Goal: Transaction & Acquisition: Purchase product/service

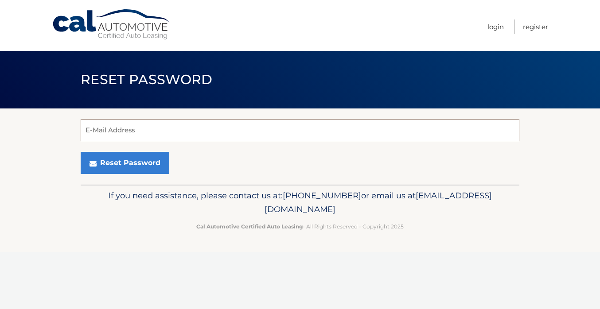
click at [390, 122] on input "E-Mail Address" at bounding box center [300, 130] width 438 height 22
type input "jacobfriedman18@gmail.com"
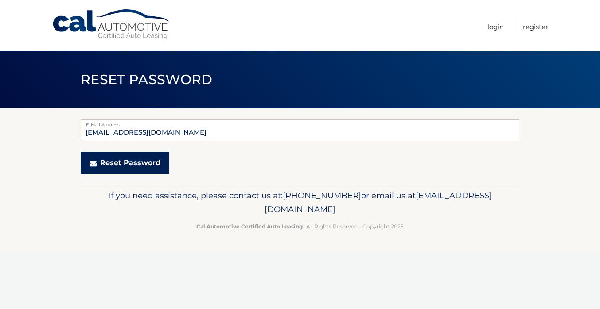
click at [114, 173] on button "Reset Password" at bounding box center [125, 163] width 89 height 22
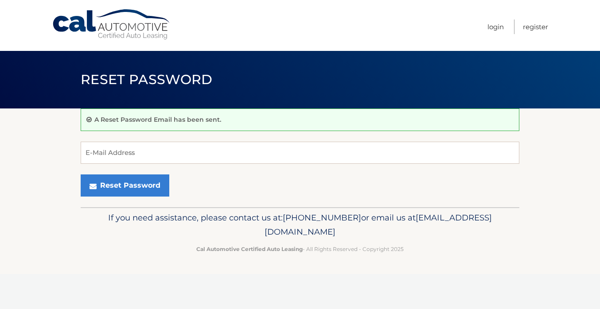
click at [139, 15] on link "Cal Automotive" at bounding box center [112, 24] width 120 height 31
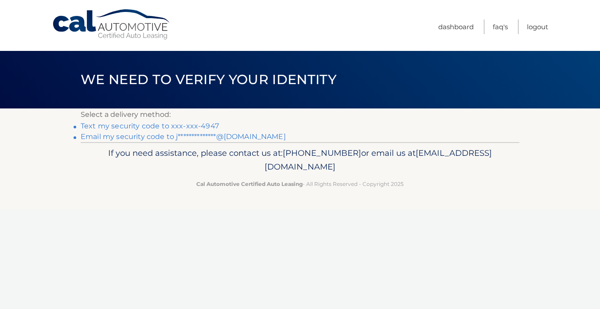
click at [153, 122] on link "Text my security code to xxx-xxx-4947" at bounding box center [150, 126] width 138 height 8
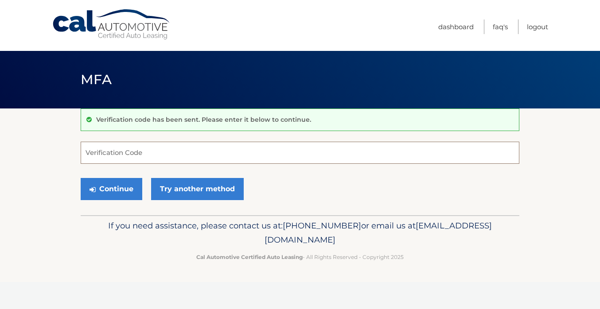
click at [144, 154] on input "Verification Code" at bounding box center [300, 153] width 438 height 22
type input "264013"
click at [116, 189] on button "Continue" at bounding box center [112, 189] width 62 height 22
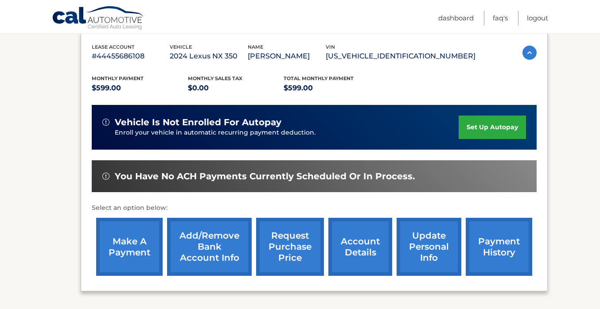
scroll to position [159, 0]
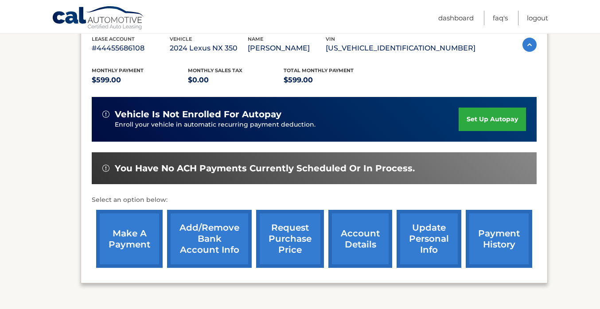
click at [123, 229] on link "make a payment" at bounding box center [129, 239] width 66 height 58
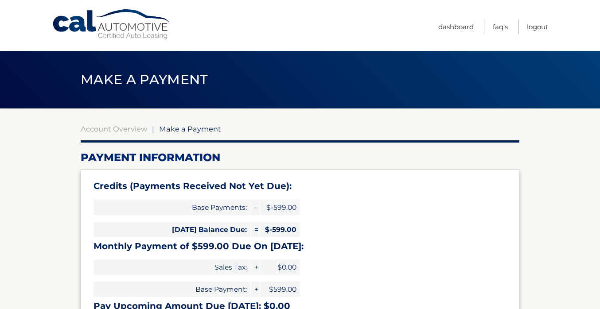
select select "N2U1MWYyMGUtMTRhZC00NzZkLWE4OWItMDY1YjU0MmU5Nzlm"
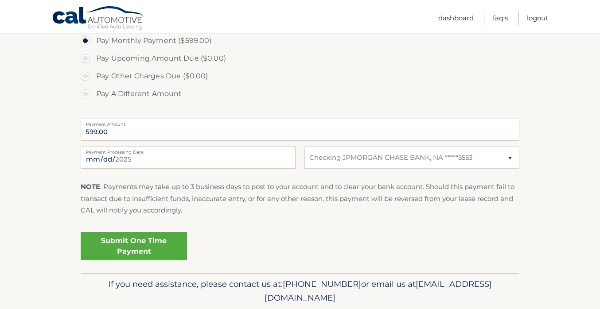
scroll to position [338, 0]
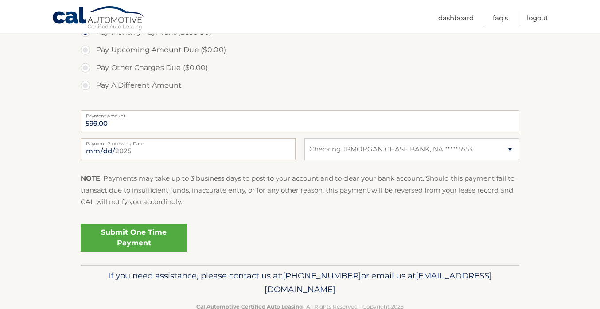
click at [134, 236] on link "Submit One Time Payment" at bounding box center [134, 238] width 106 height 28
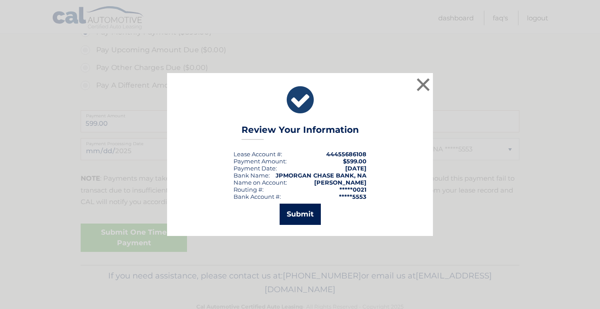
click at [307, 212] on button "Submit" at bounding box center [299, 214] width 41 height 21
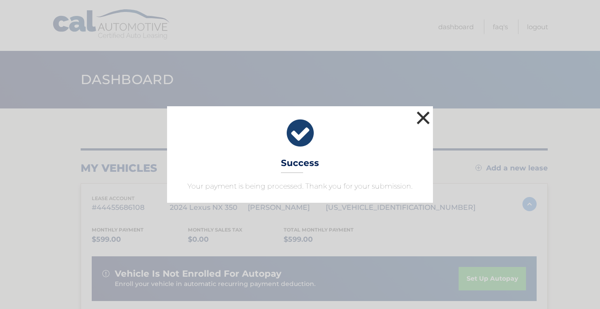
click at [422, 117] on button "×" at bounding box center [423, 118] width 18 height 18
